Goal: Communication & Community: Answer question/provide support

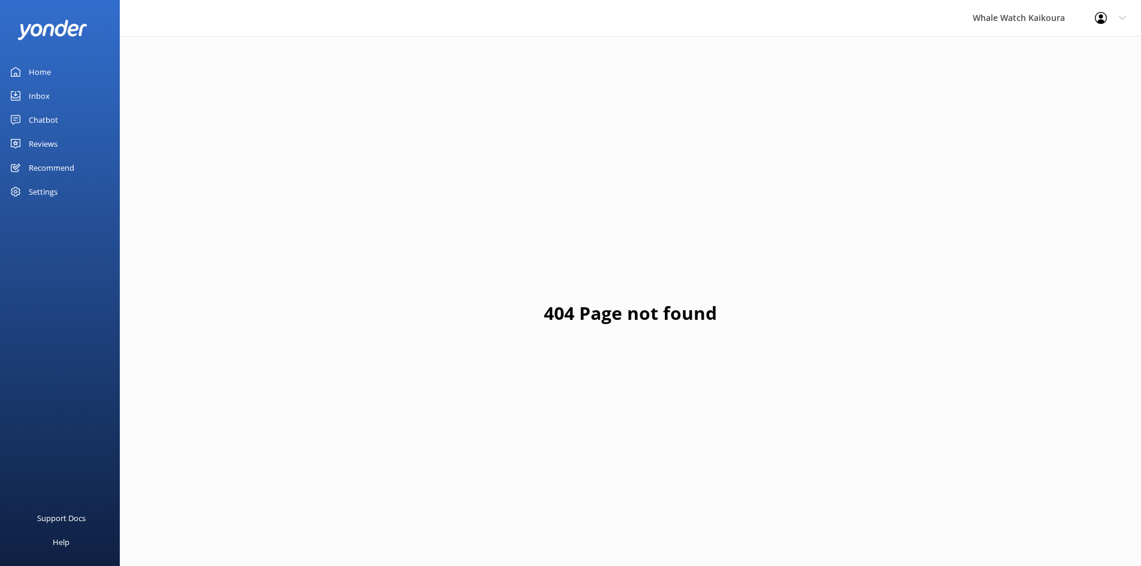
click at [38, 72] on div "Home" at bounding box center [40, 72] width 22 height 24
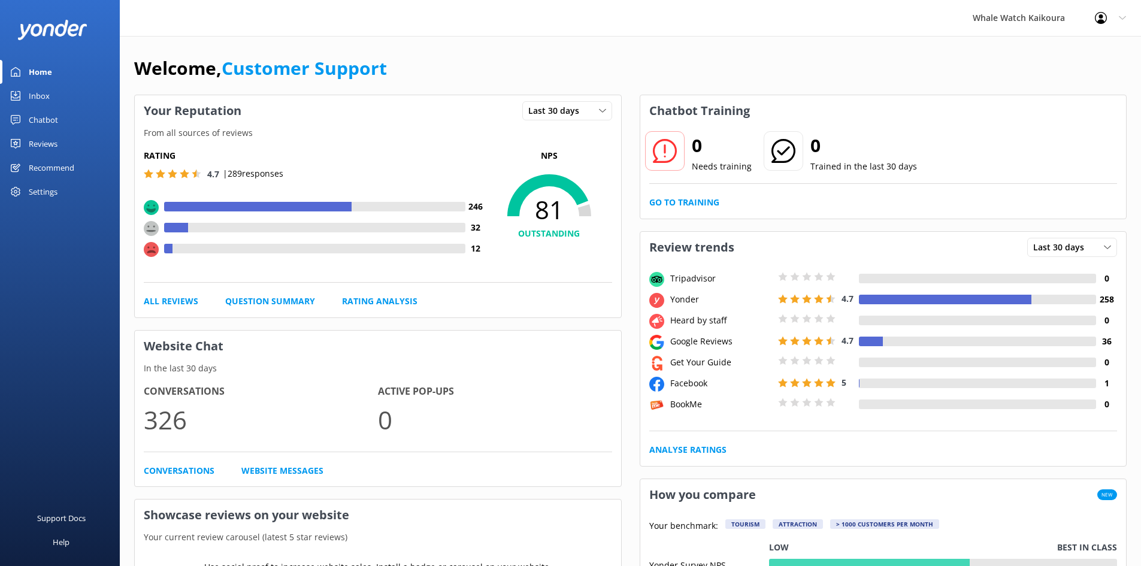
click at [38, 72] on div "Home" at bounding box center [40, 72] width 23 height 24
click at [34, 94] on div "Inbox" at bounding box center [39, 96] width 21 height 24
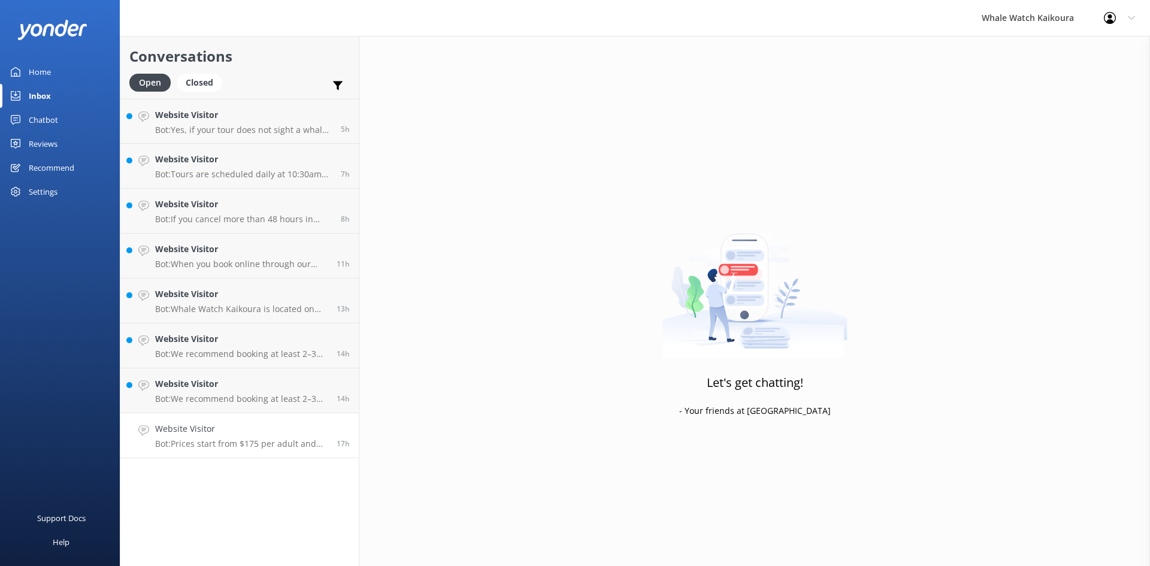
click at [245, 447] on p "Bot: Prices start from $175 per adult and $60 per child in the Ocean Cabin, wit…" at bounding box center [241, 443] width 172 height 11
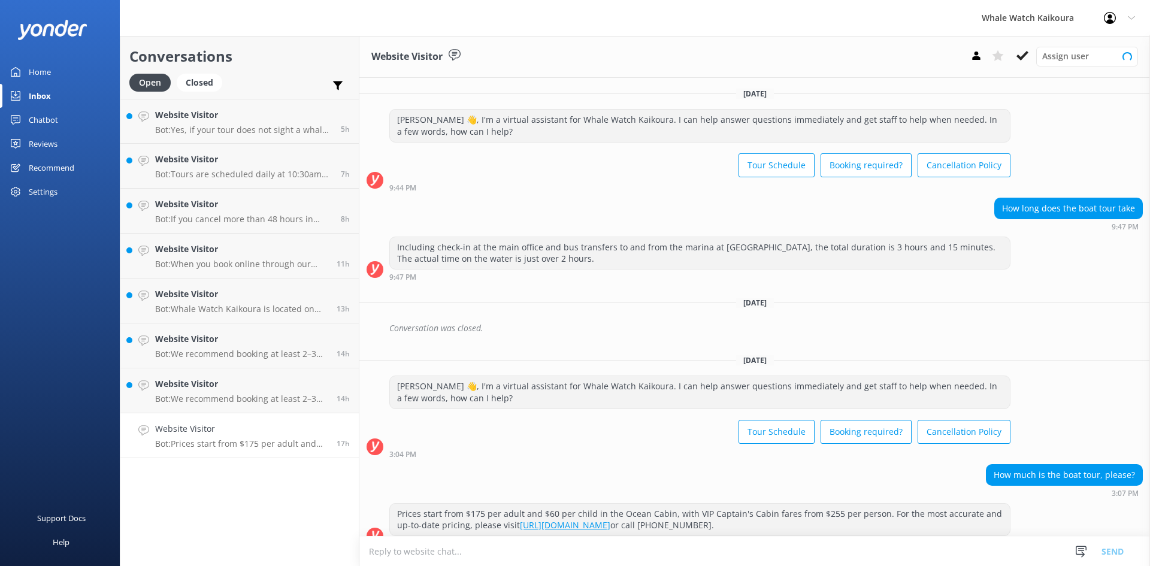
scroll to position [17, 0]
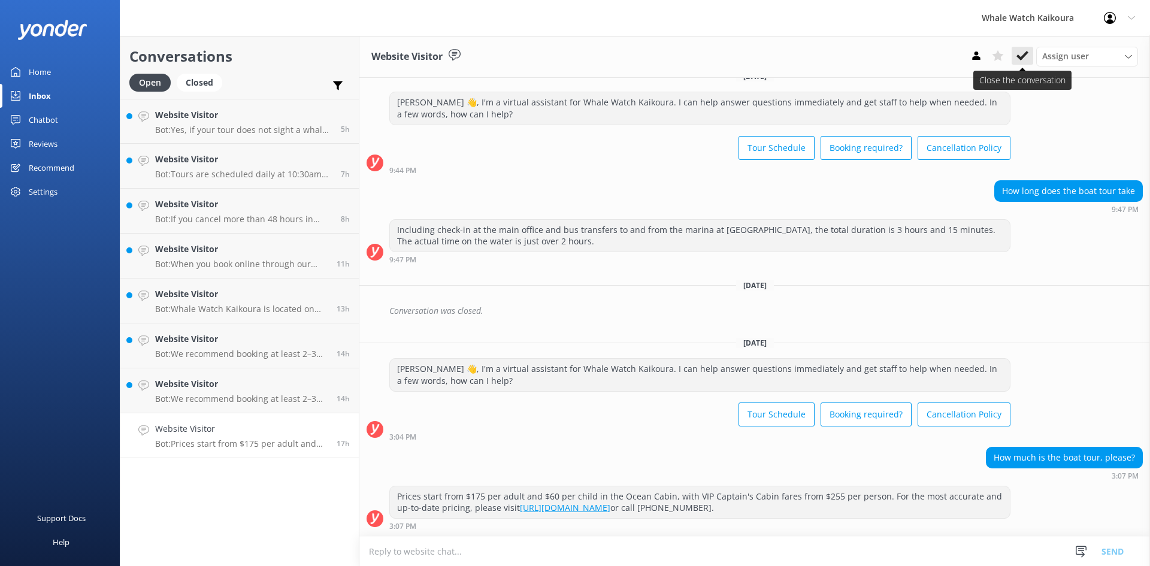
click at [1015, 56] on button at bounding box center [1022, 56] width 22 height 18
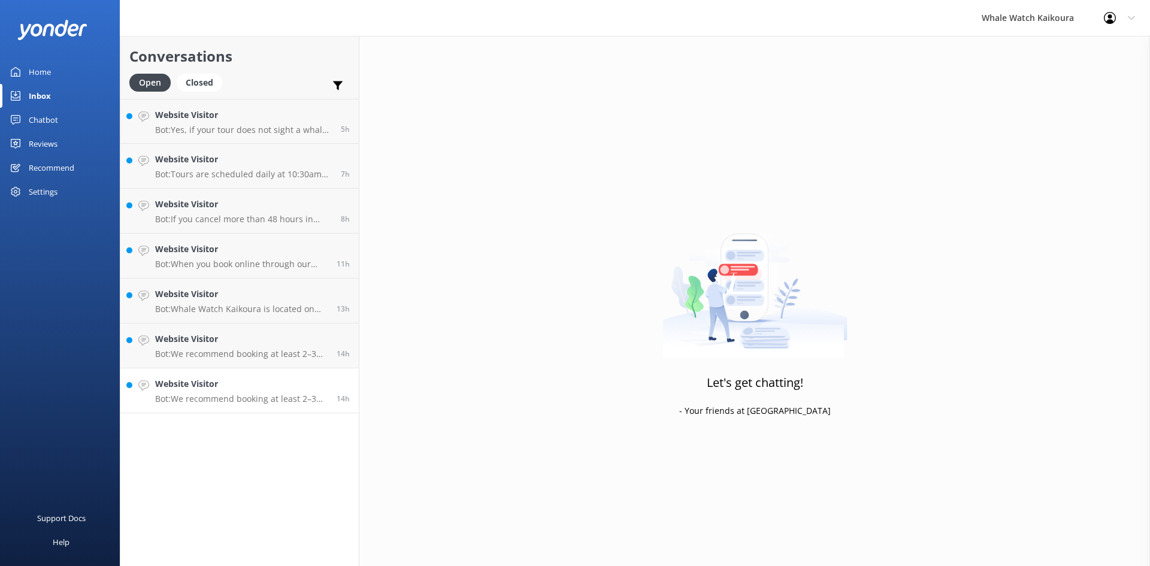
click at [305, 387] on h4 "Website Visitor" at bounding box center [241, 383] width 172 height 13
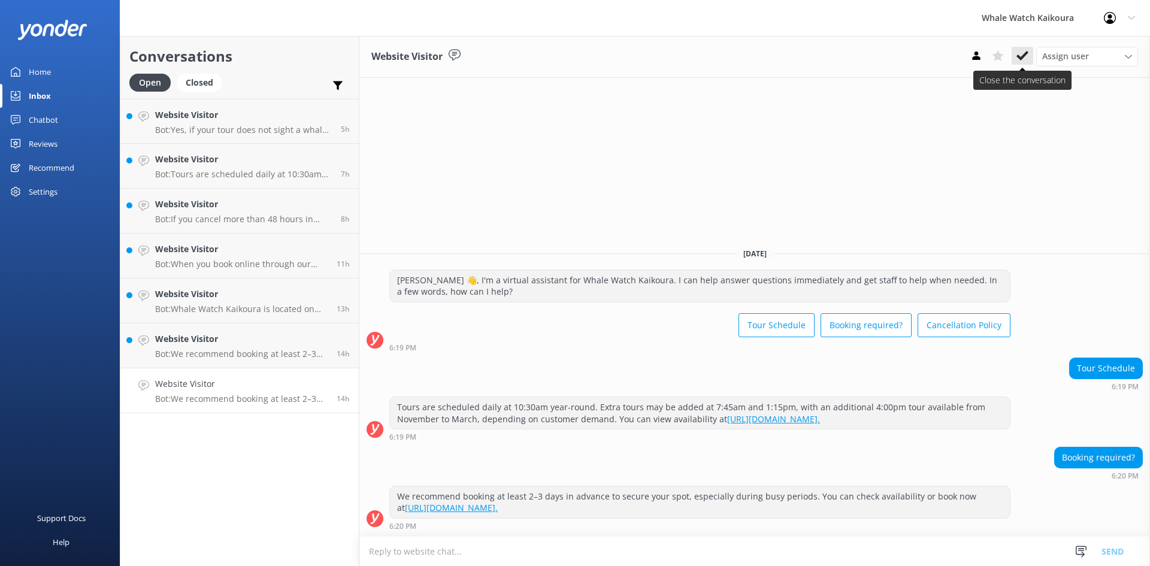
click at [1021, 55] on icon at bounding box center [1022, 56] width 12 height 12
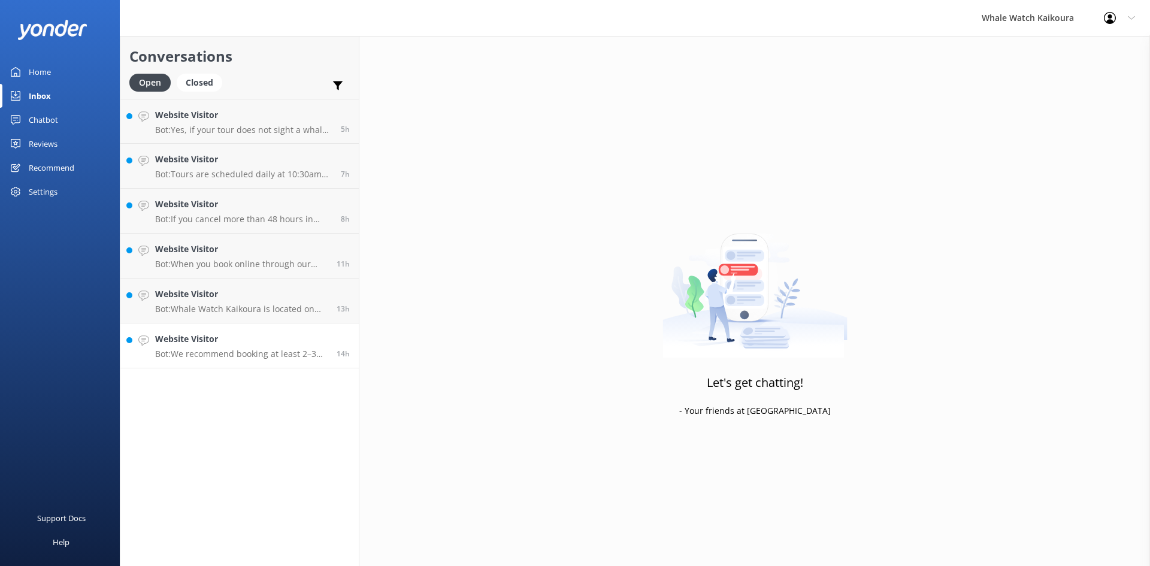
click at [245, 345] on h4 "Website Visitor" at bounding box center [241, 338] width 172 height 13
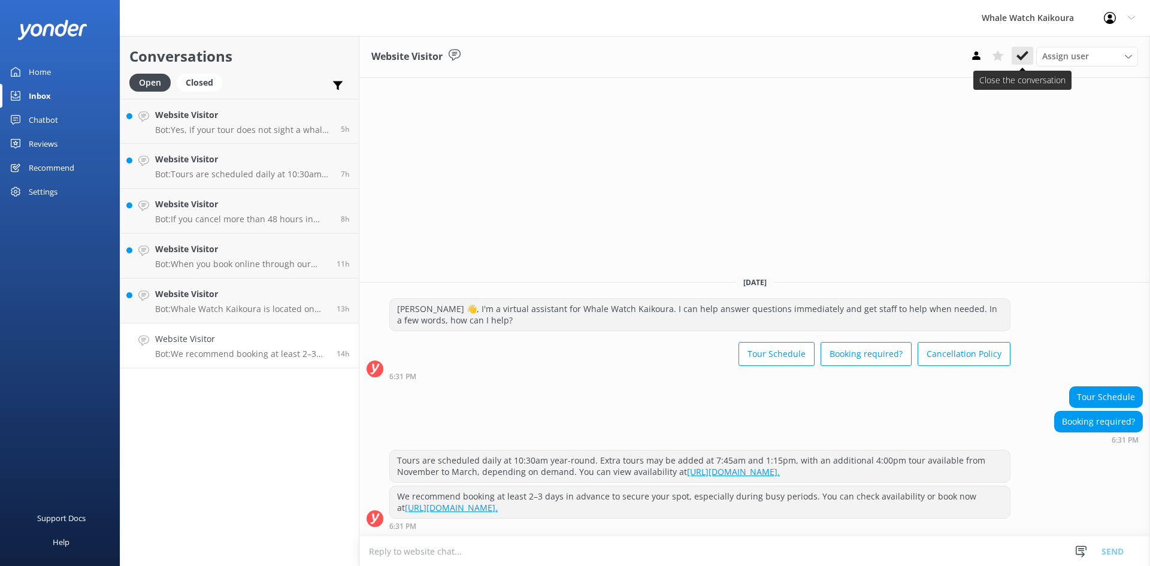
click at [1029, 59] on button at bounding box center [1022, 56] width 22 height 18
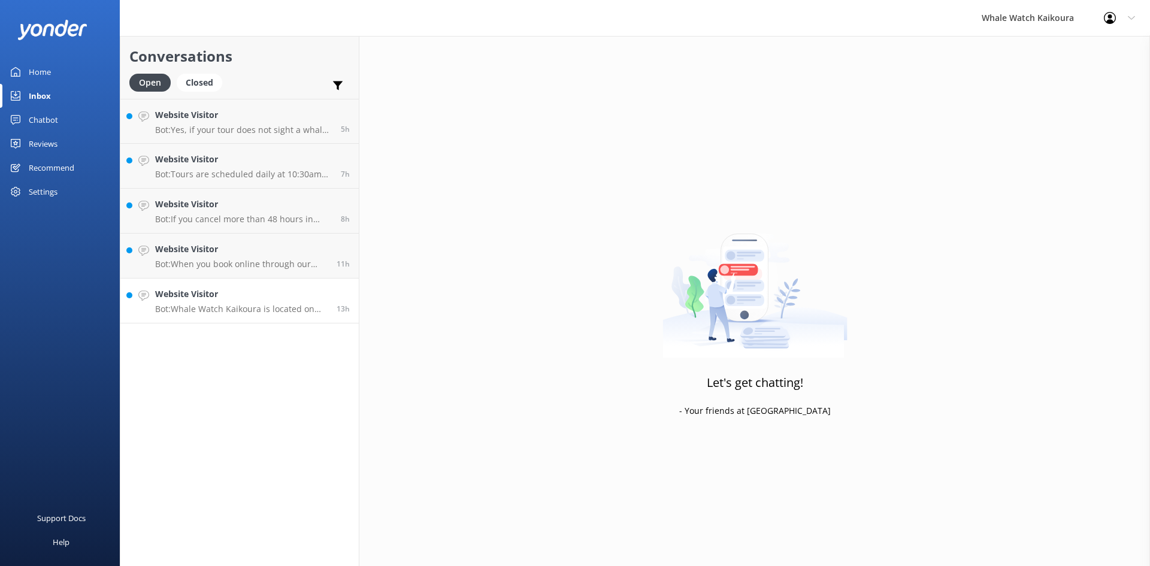
click at [236, 316] on link "Website Visitor Bot: Whale Watch Kaikoura is located on [STREET_ADDRESS]. 13h" at bounding box center [239, 300] width 238 height 45
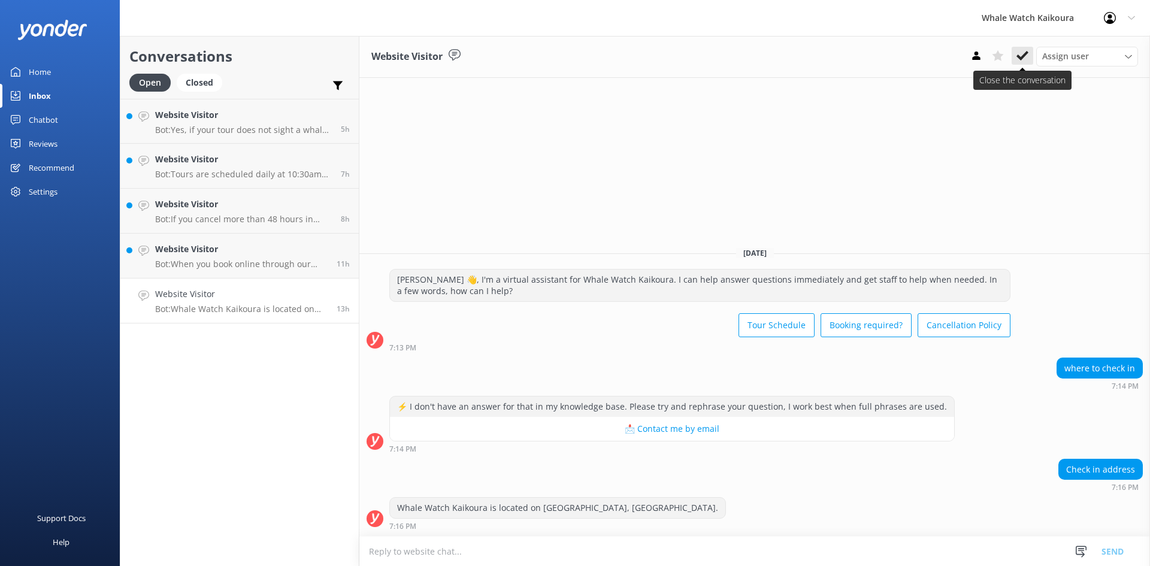
click at [1018, 53] on icon at bounding box center [1022, 56] width 12 height 12
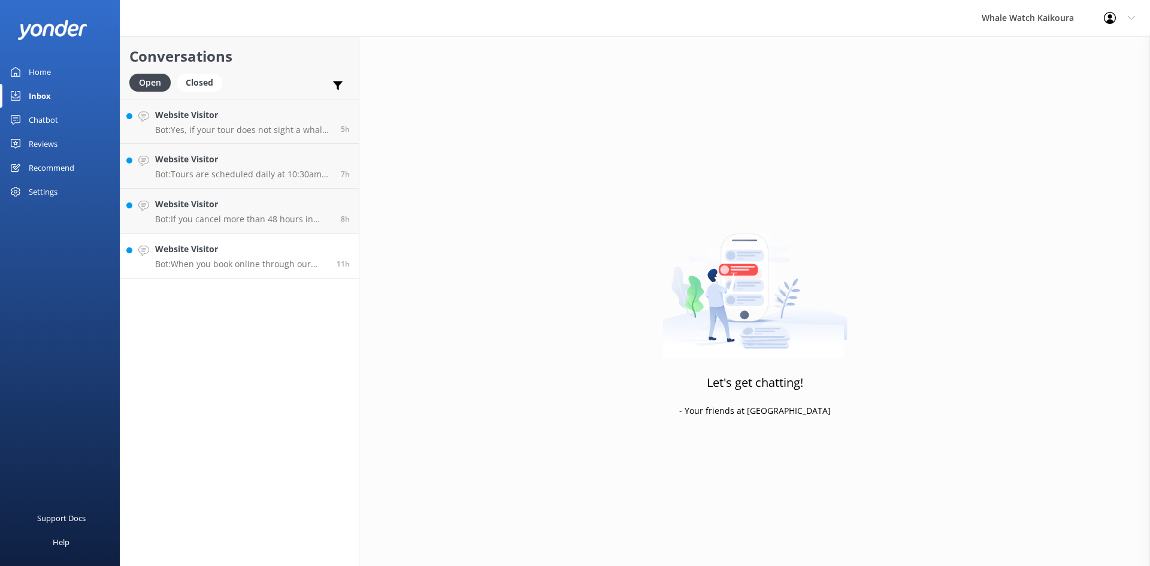
click at [263, 249] on h4 "Website Visitor" at bounding box center [241, 248] width 172 height 13
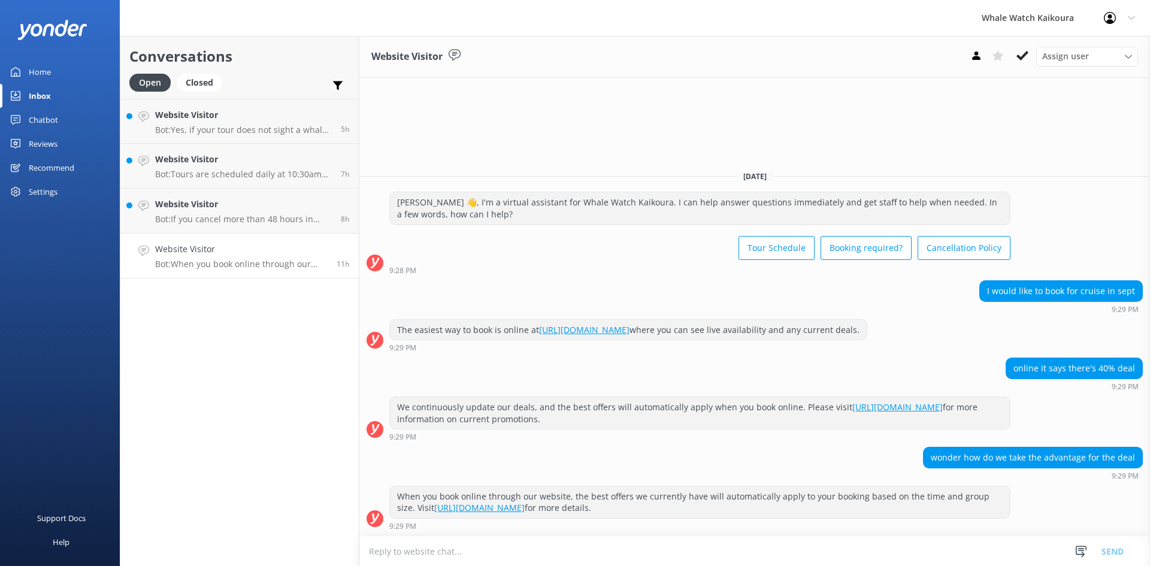
click at [811, 549] on textarea at bounding box center [754, 550] width 790 height 29
click at [424, 550] on textarea "Kia Ora" at bounding box center [754, 551] width 790 height 30
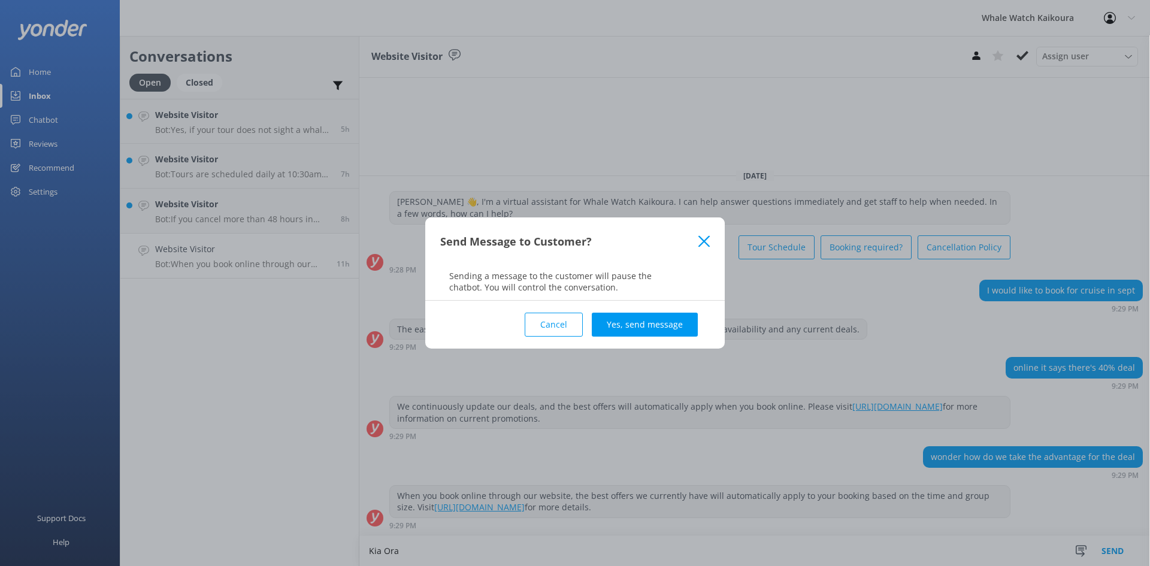
click at [696, 244] on div "Send Message to Customer?" at bounding box center [569, 242] width 258 height 20
click at [699, 239] on icon at bounding box center [703, 241] width 11 height 12
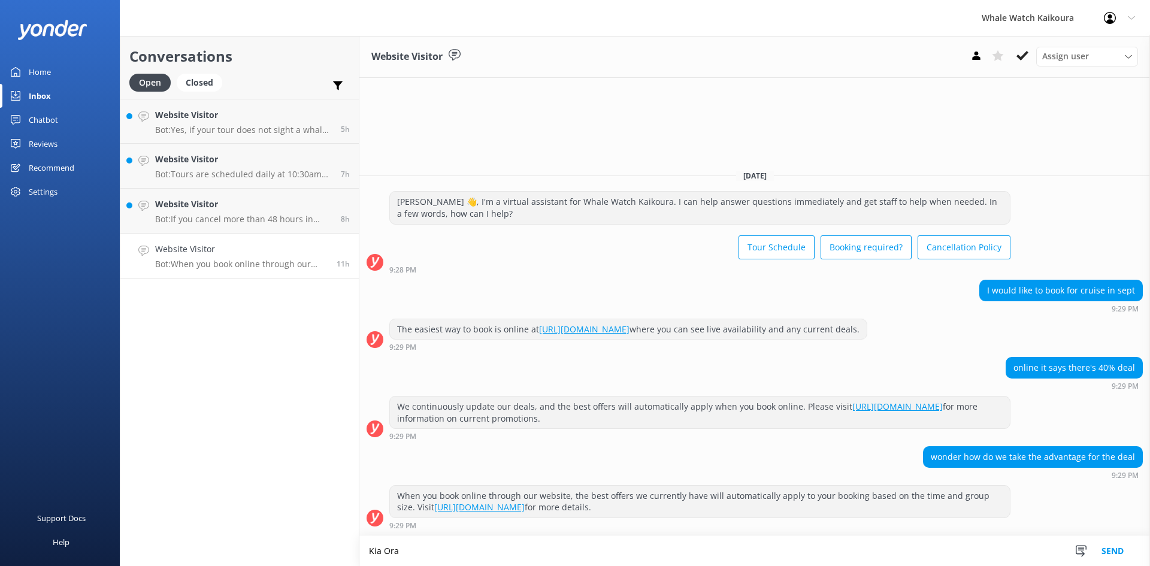
click at [409, 557] on textarea "Kia Ora" at bounding box center [754, 551] width 790 height 30
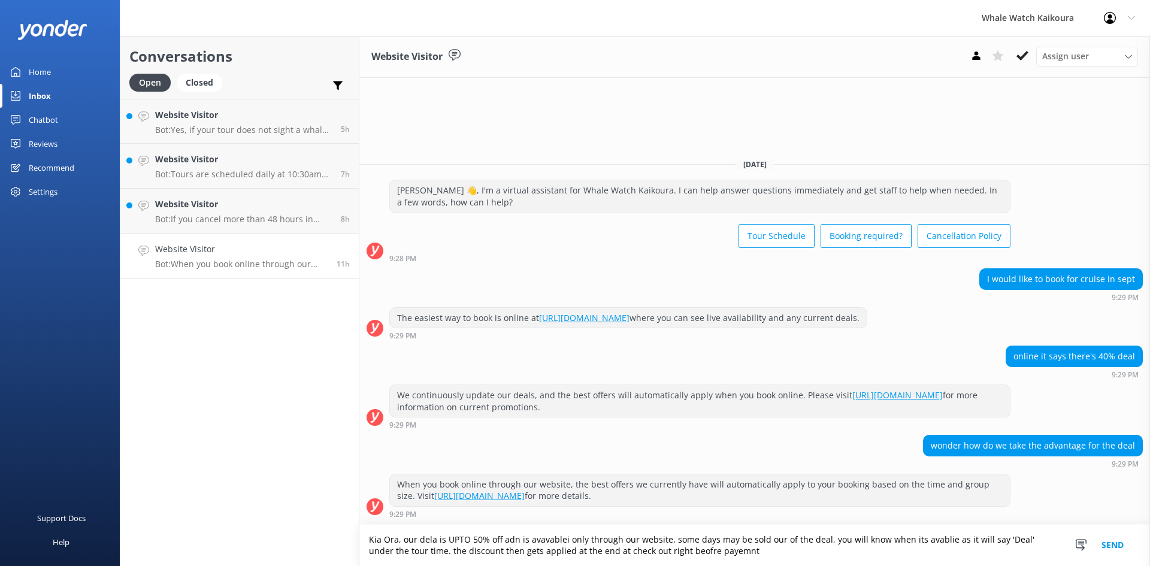
paste textarea "ora, Our deal offers up to 50% off and is available exclusively through our web…"
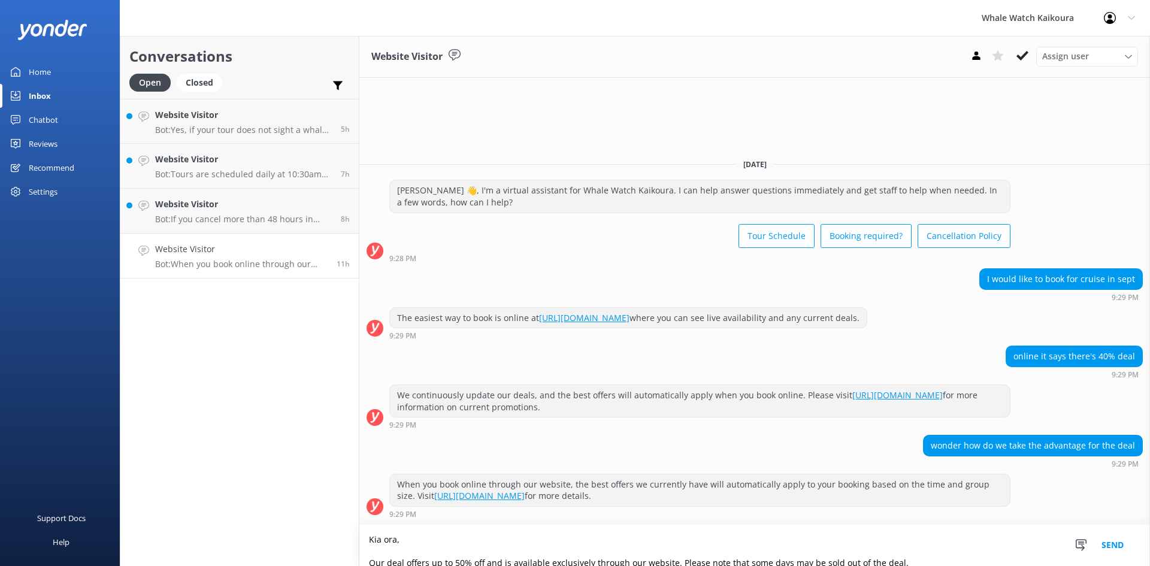
scroll to position [8, 0]
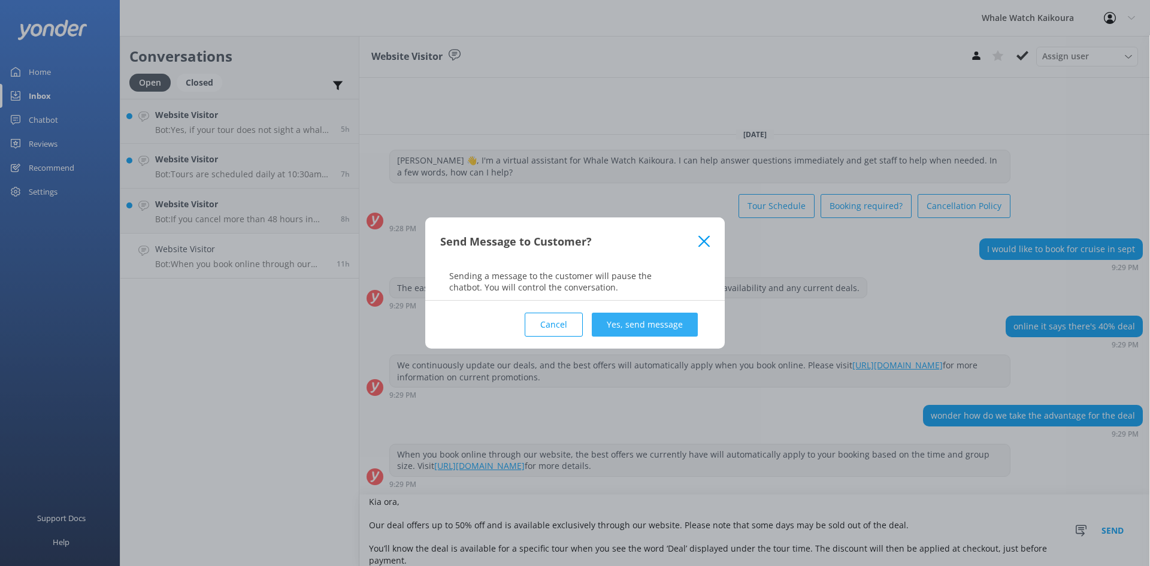
type textarea "Kia ora, Our deal offers up to 50% off and is available exclusively through our…"
click at [651, 315] on button "Yes, send message" at bounding box center [645, 325] width 106 height 24
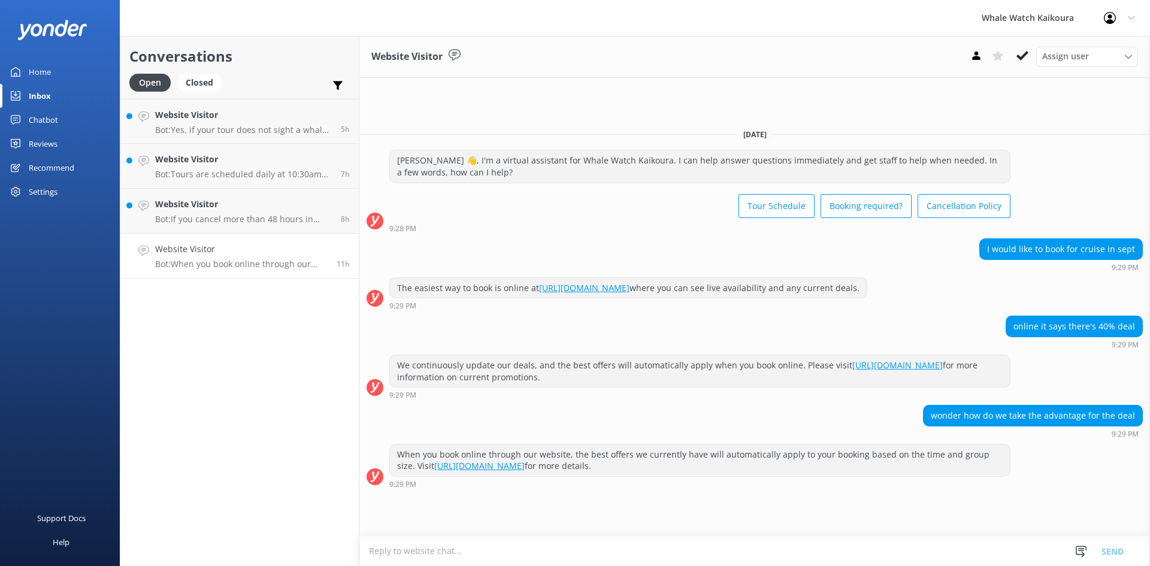
scroll to position [76, 0]
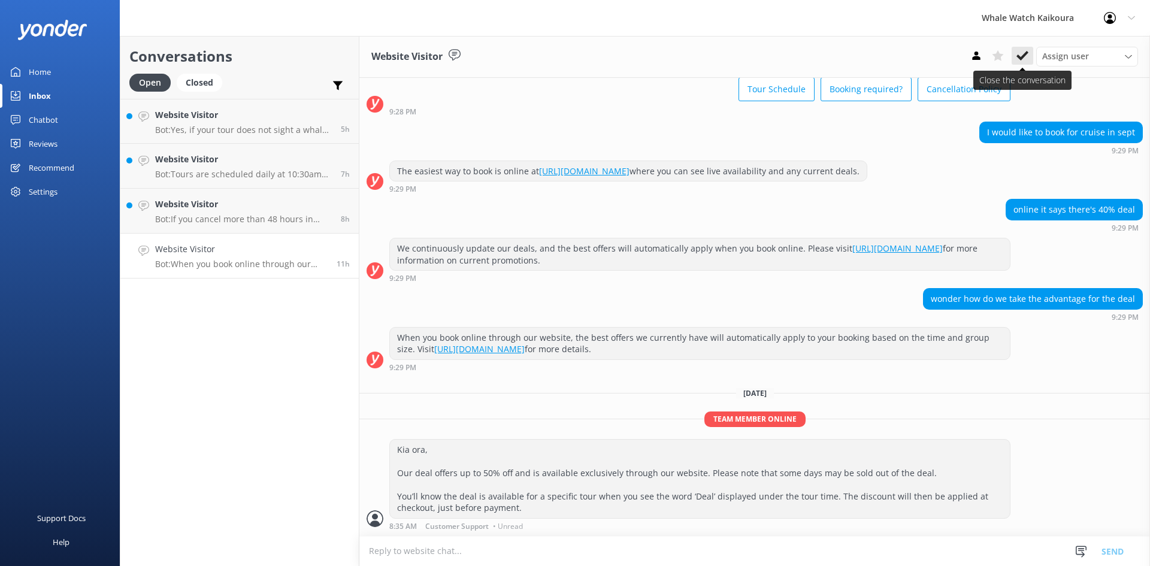
click at [1020, 62] on icon at bounding box center [1022, 56] width 12 height 12
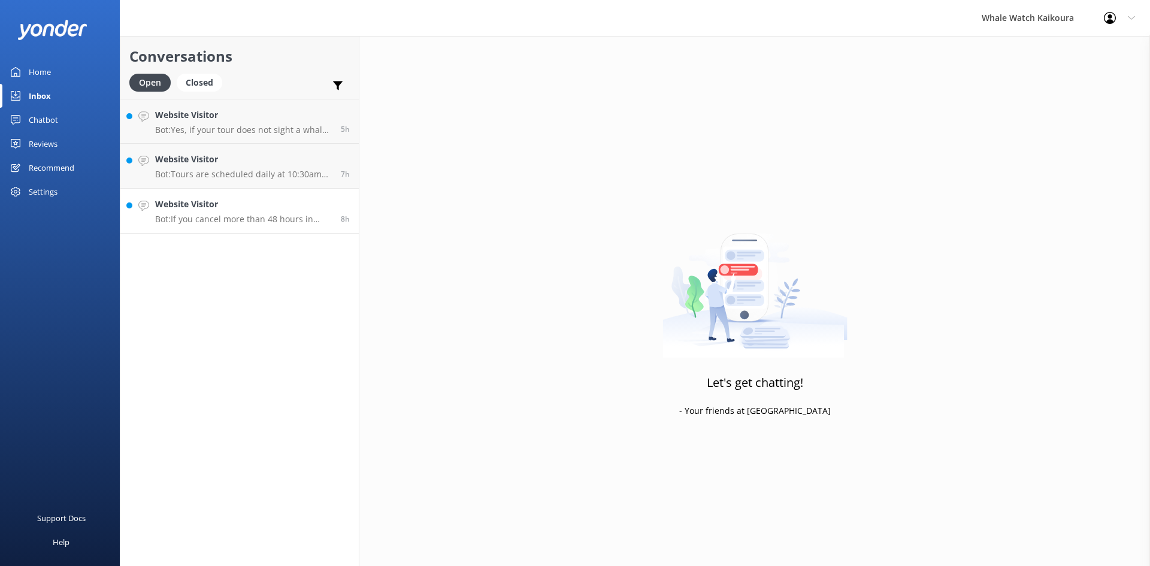
click at [257, 223] on p "Bot: If you cancel more than 48 hours in advance of your tour departure, you ge…" at bounding box center [243, 219] width 177 height 11
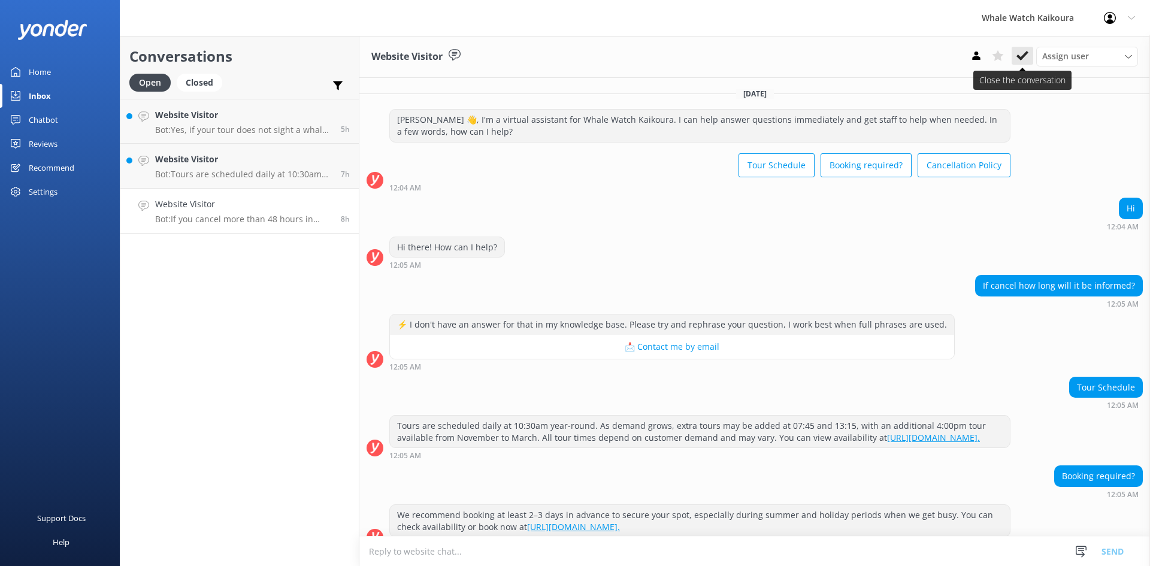
click at [1020, 50] on icon at bounding box center [1022, 56] width 12 height 12
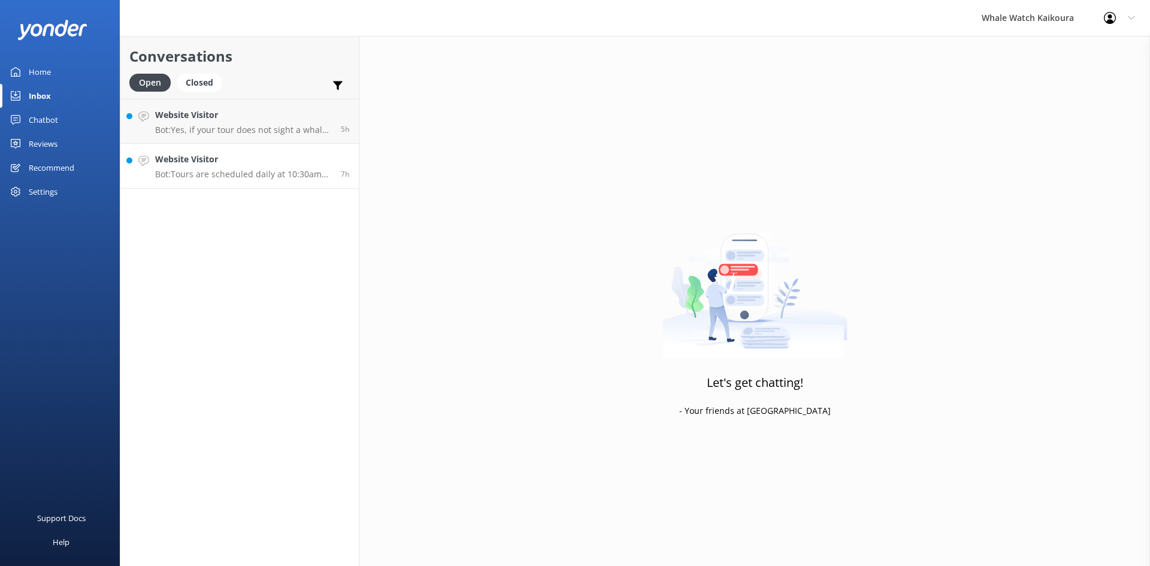
click at [173, 161] on h4 "Website Visitor" at bounding box center [243, 159] width 177 height 13
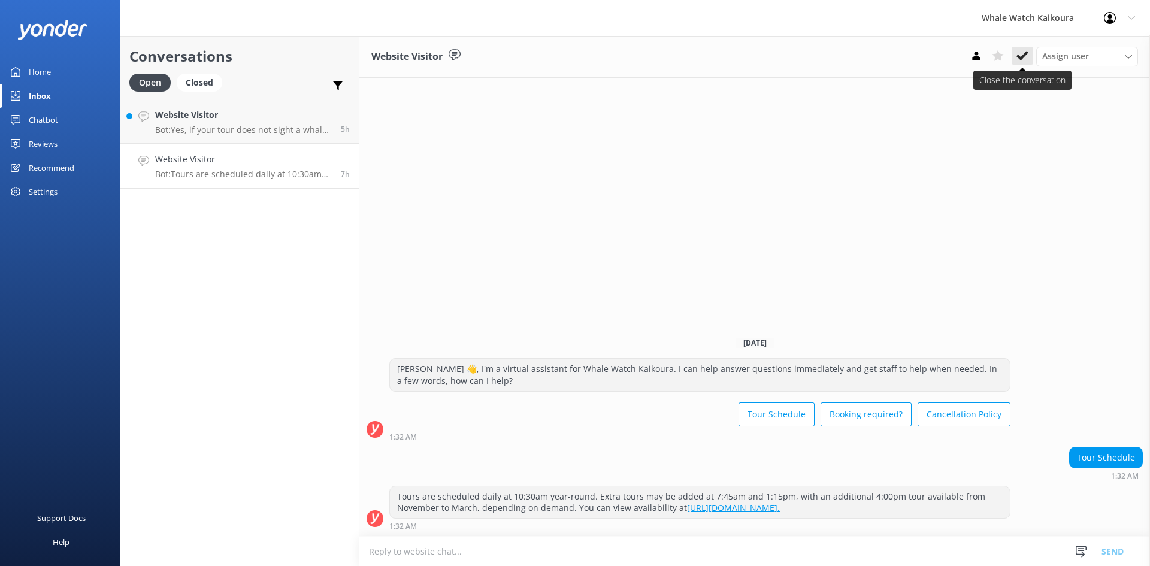
click at [1014, 55] on button at bounding box center [1022, 56] width 22 height 18
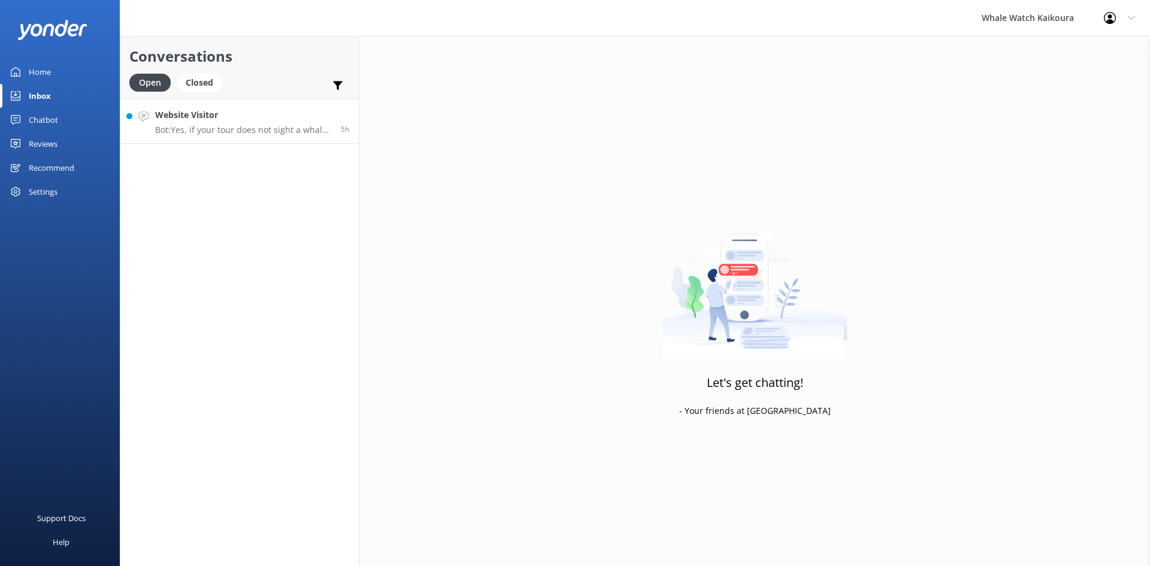
click at [210, 129] on p "Bot: Yes, if your tour does not sight a whale, an 80% refund is due, regardless…" at bounding box center [243, 130] width 177 height 11
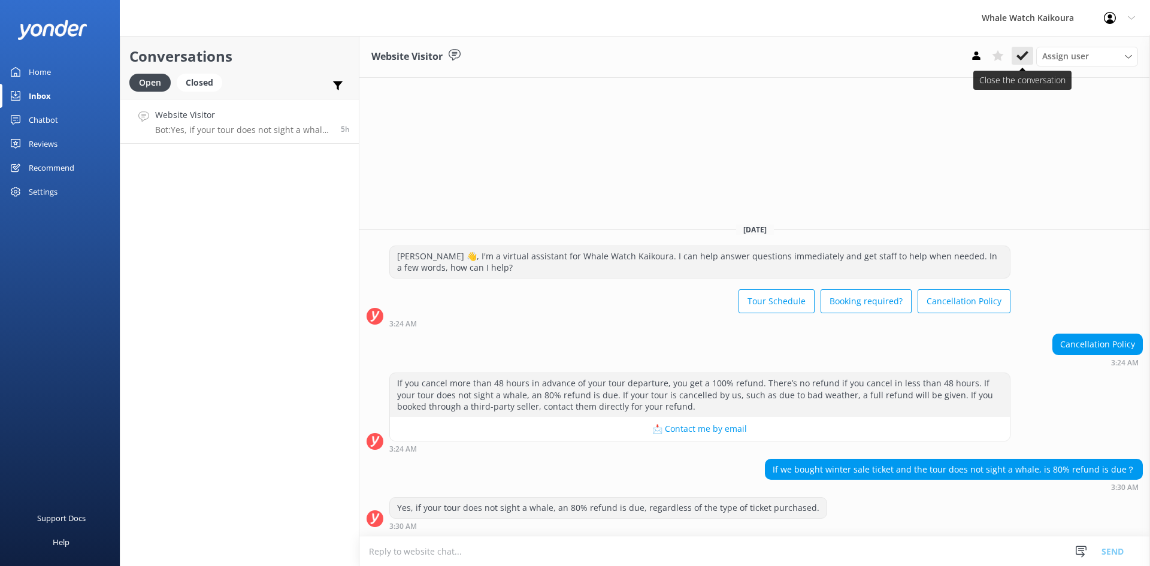
click at [1024, 52] on icon at bounding box center [1022, 56] width 12 height 12
